Goal: Task Accomplishment & Management: Manage account settings

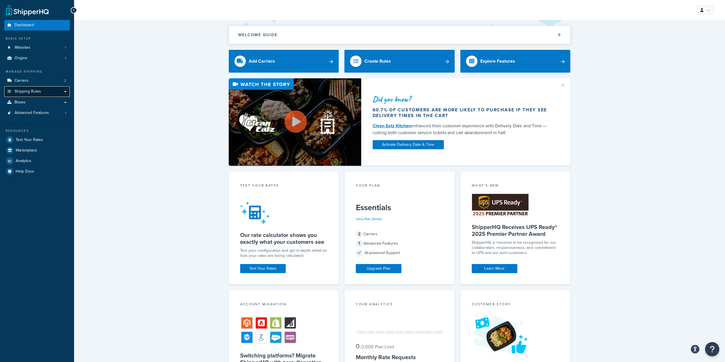
click at [31, 93] on span "Shipping Rules" at bounding box center [28, 91] width 26 height 5
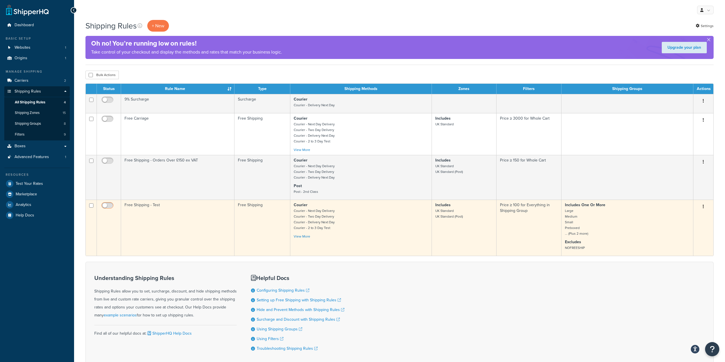
click at [103, 207] on input "checkbox" at bounding box center [108, 206] width 16 height 7
checkbox input "true"
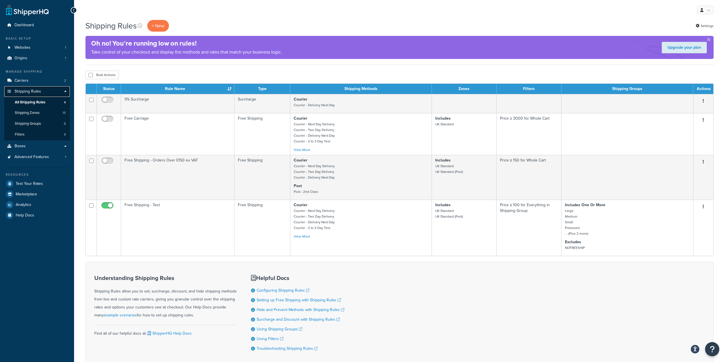
click at [65, 91] on link "Shipping Rules" at bounding box center [37, 91] width 66 height 11
